Goal: Transaction & Acquisition: Purchase product/service

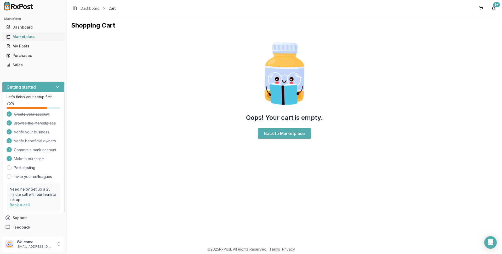
click at [29, 34] on div "Marketplace" at bounding box center [33, 36] width 54 height 5
click at [27, 36] on div "Marketplace" at bounding box center [33, 36] width 54 height 5
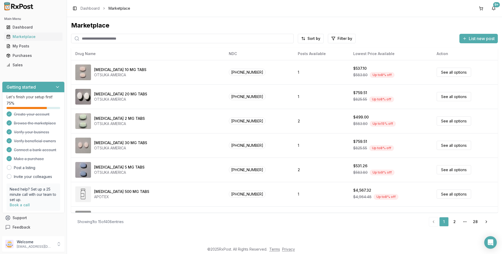
click at [89, 39] on input "search" at bounding box center [182, 38] width 223 height 9
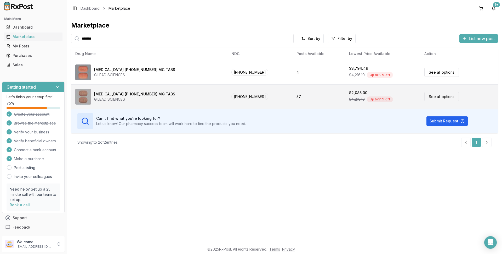
type input "*******"
click at [425, 97] on link "See all options" at bounding box center [442, 96] width 35 height 9
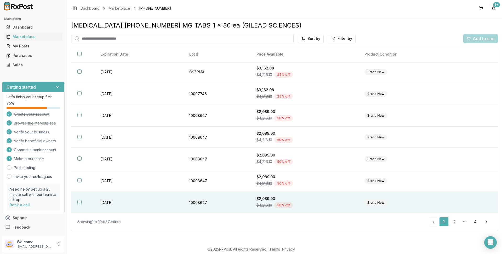
click at [78, 203] on button "button" at bounding box center [79, 202] width 4 height 4
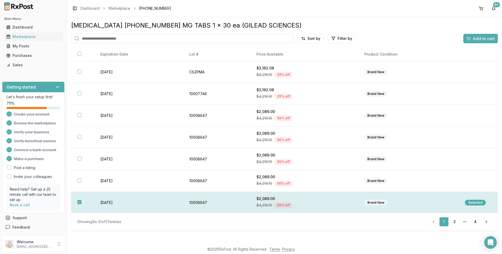
click at [473, 203] on div "Selected" at bounding box center [475, 202] width 21 height 6
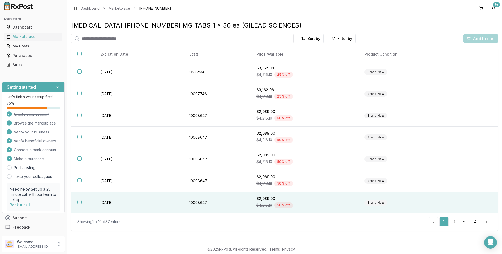
click at [79, 203] on button "button" at bounding box center [79, 202] width 4 height 4
click at [485, 39] on span "Add to cart" at bounding box center [484, 38] width 22 height 6
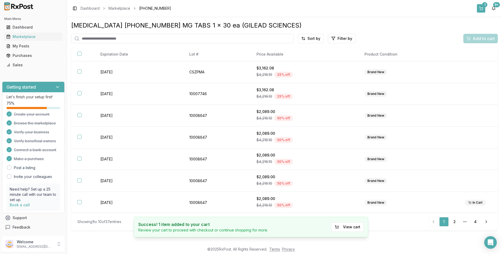
click at [482, 8] on button "1" at bounding box center [481, 8] width 8 height 8
